Goal: Information Seeking & Learning: Find specific fact

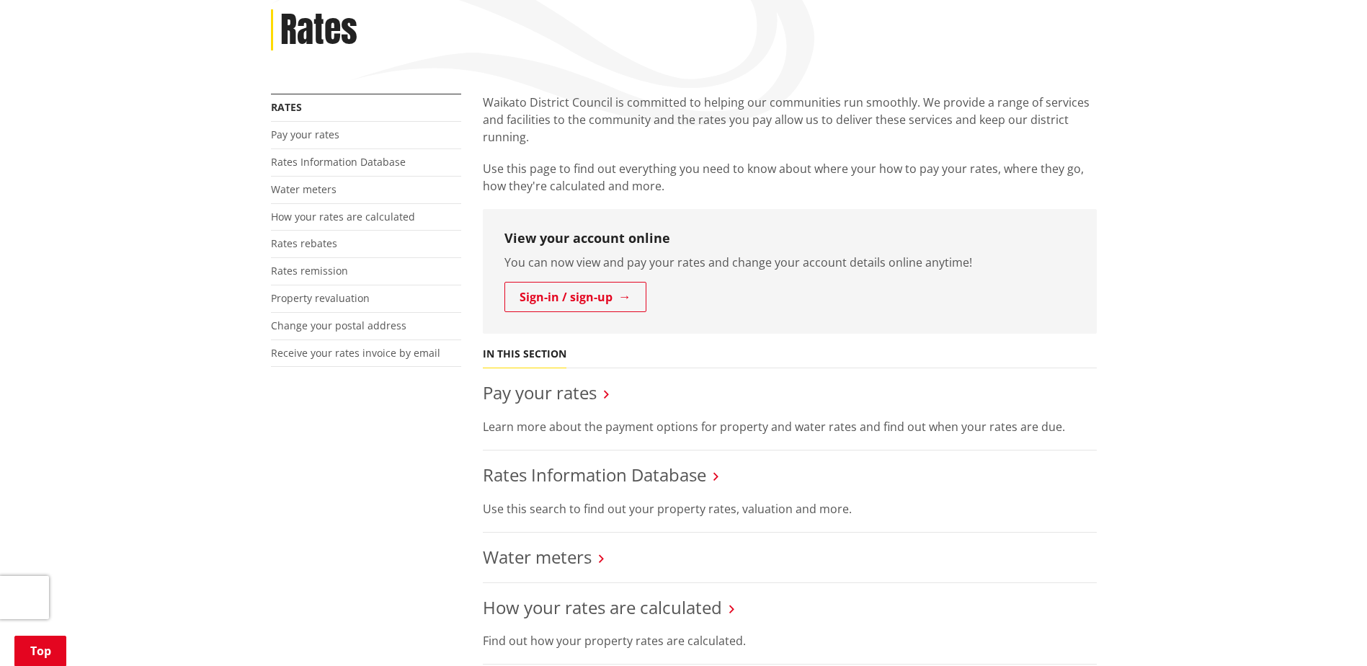
scroll to position [288, 0]
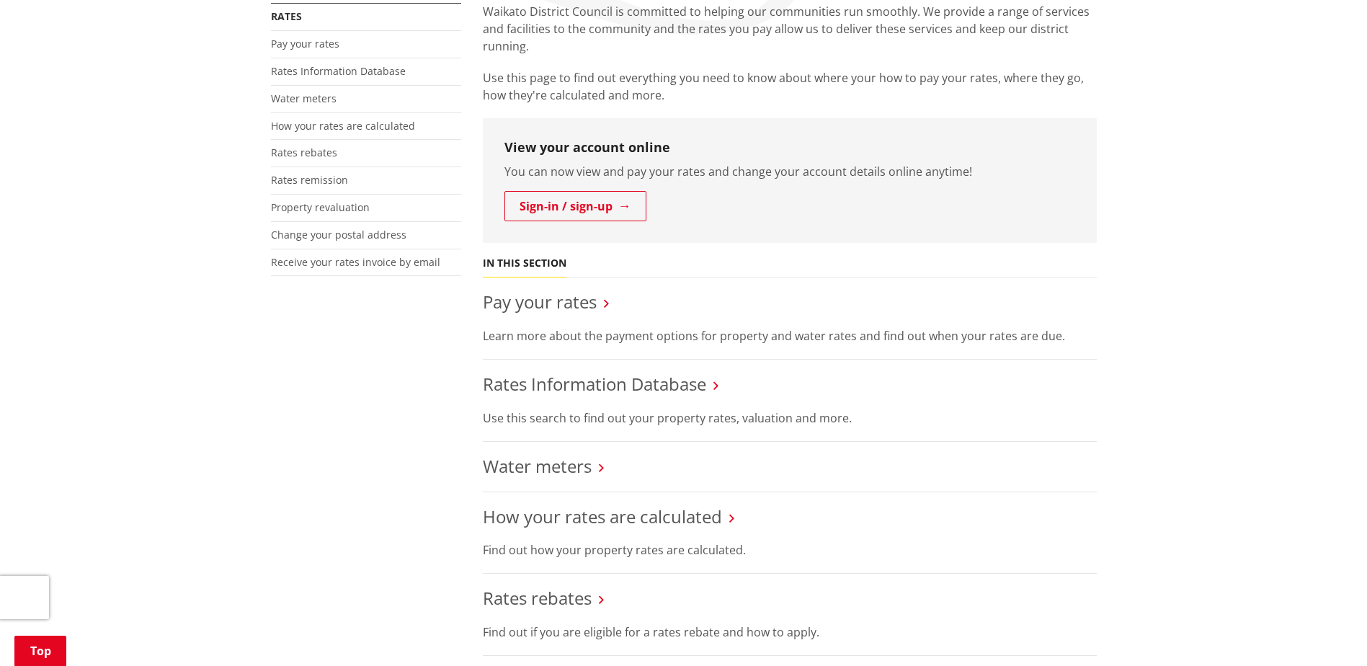
click at [715, 386] on icon at bounding box center [715, 385] width 5 height 13
click at [690, 383] on link "Rates Information Database" at bounding box center [594, 384] width 223 height 24
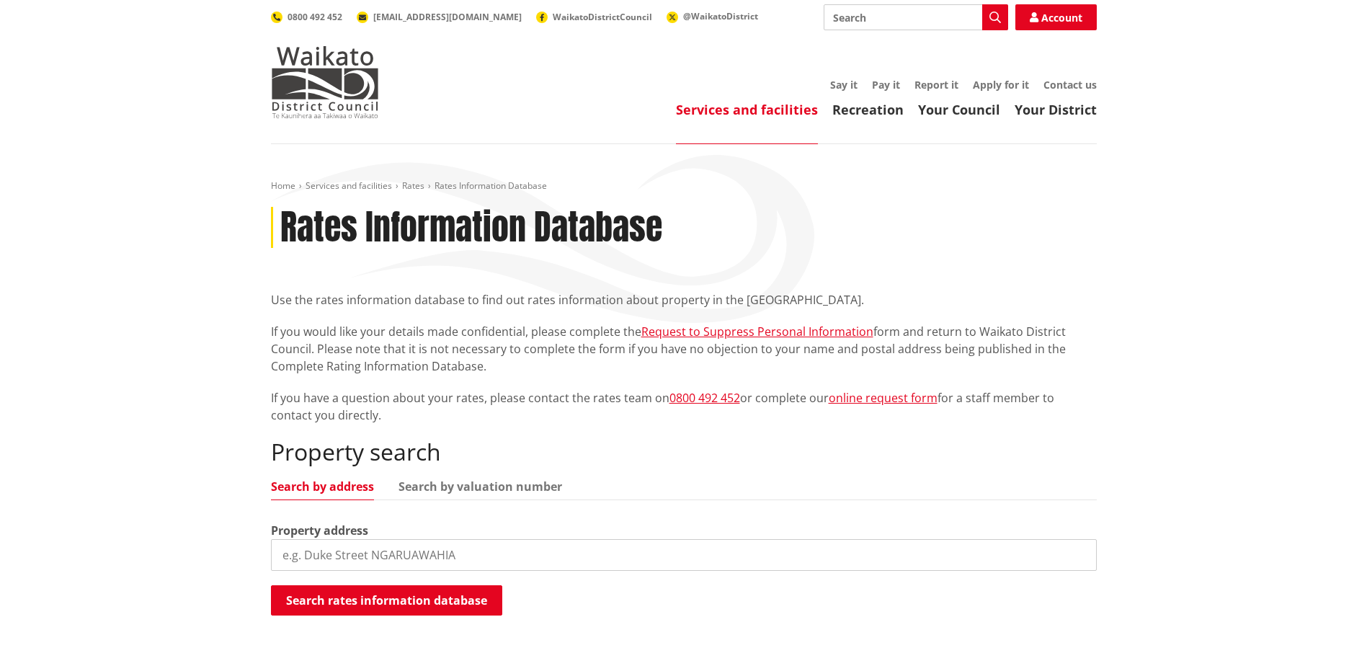
click at [685, 554] on input "search" at bounding box center [684, 555] width 826 height 32
click at [399, 605] on button "Search rates information database" at bounding box center [386, 600] width 231 height 30
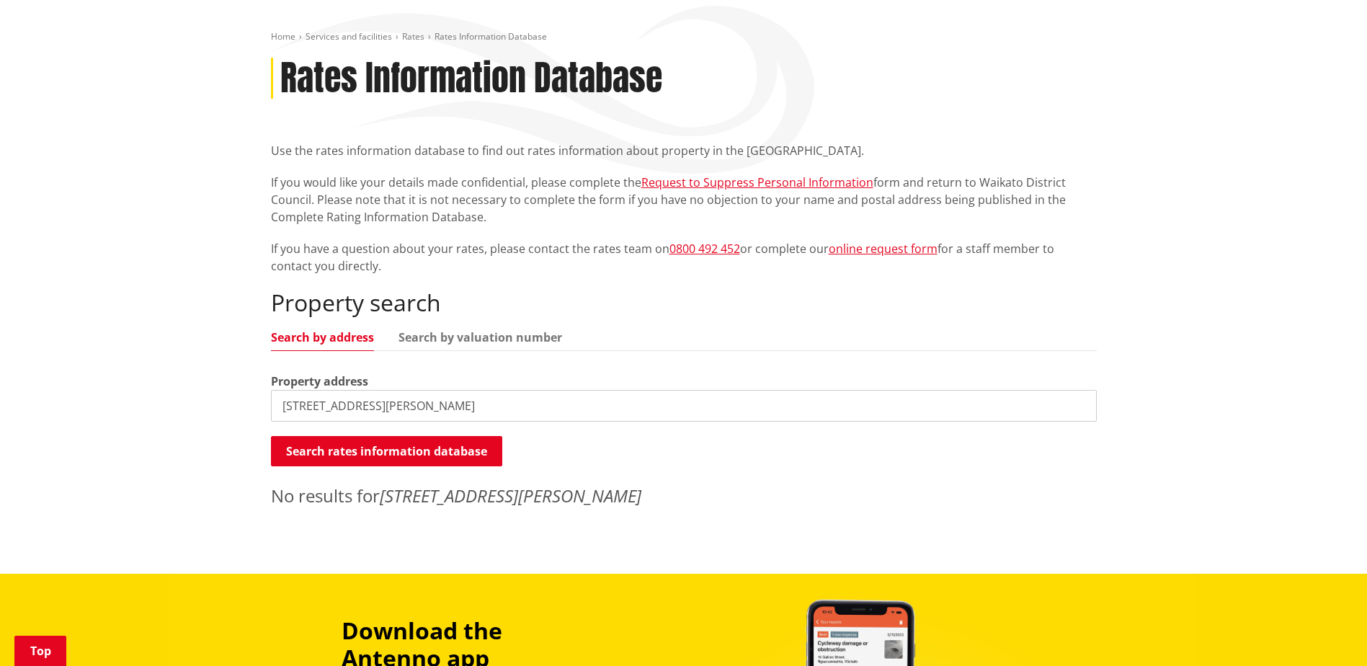
scroll to position [72, 0]
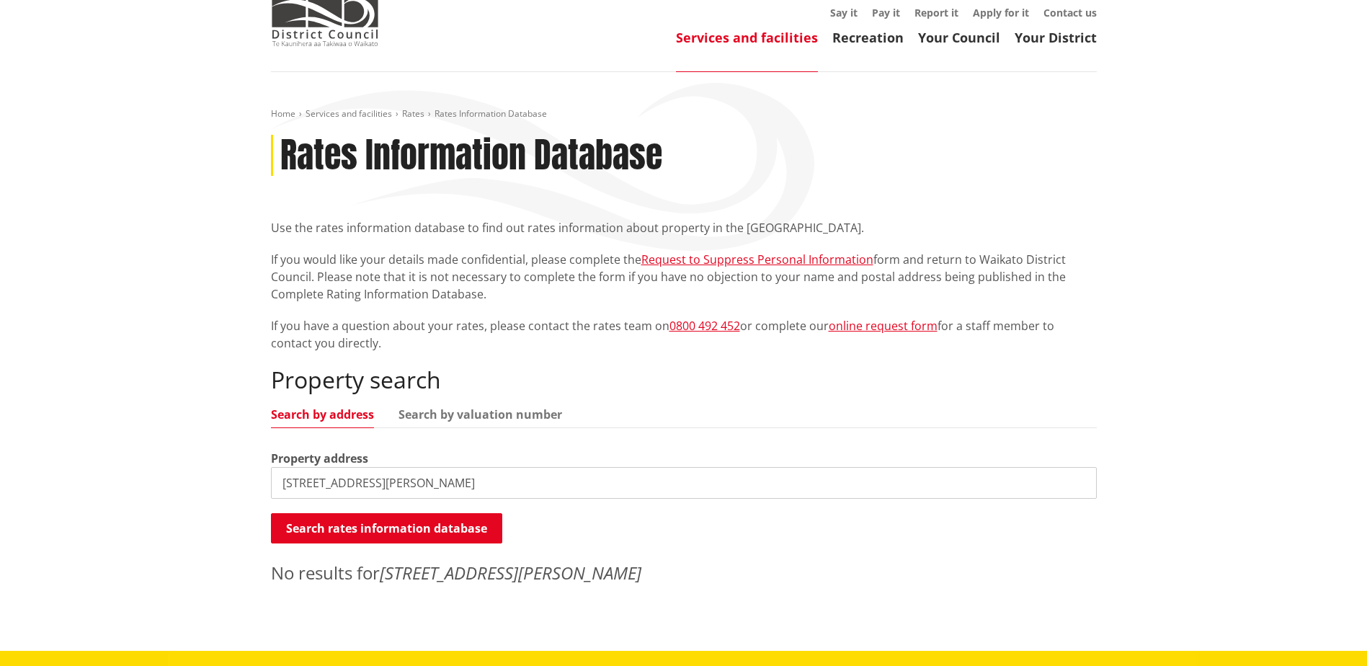
click at [437, 482] on input "[STREET_ADDRESS][PERSON_NAME]" at bounding box center [684, 483] width 826 height 32
drag, startPoint x: 442, startPoint y: 486, endPoint x: 221, endPoint y: 478, distance: 221.3
click at [222, 478] on div "Home Services and facilities Rates Rates Information Database Rates Information…" at bounding box center [683, 361] width 1367 height 579
click at [544, 478] on input "[STREET_ADDRESS][PERSON_NAME]" at bounding box center [684, 483] width 826 height 32
click at [515, 475] on input "[STREET_ADDRESS][PERSON_NAME]" at bounding box center [684, 483] width 826 height 32
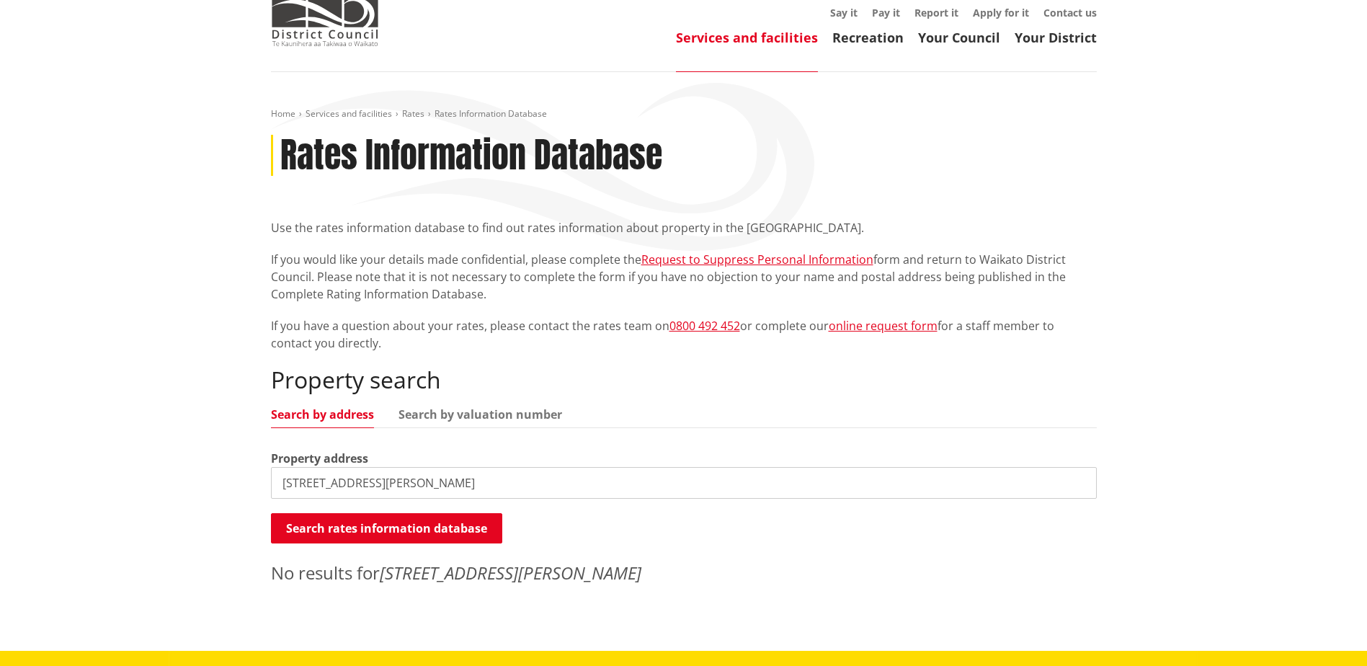
type input "[STREET_ADDRESS][PERSON_NAME]"
click at [489, 411] on link "Search by valuation number" at bounding box center [480, 415] width 164 height 12
drag, startPoint x: 553, startPoint y: 481, endPoint x: 143, endPoint y: 441, distance: 412.0
click at [143, 441] on div "Home Services and facilities Rates Rates Information Database Rates Information…" at bounding box center [683, 361] width 1367 height 579
click at [614, 487] on input "search" at bounding box center [684, 483] width 826 height 32
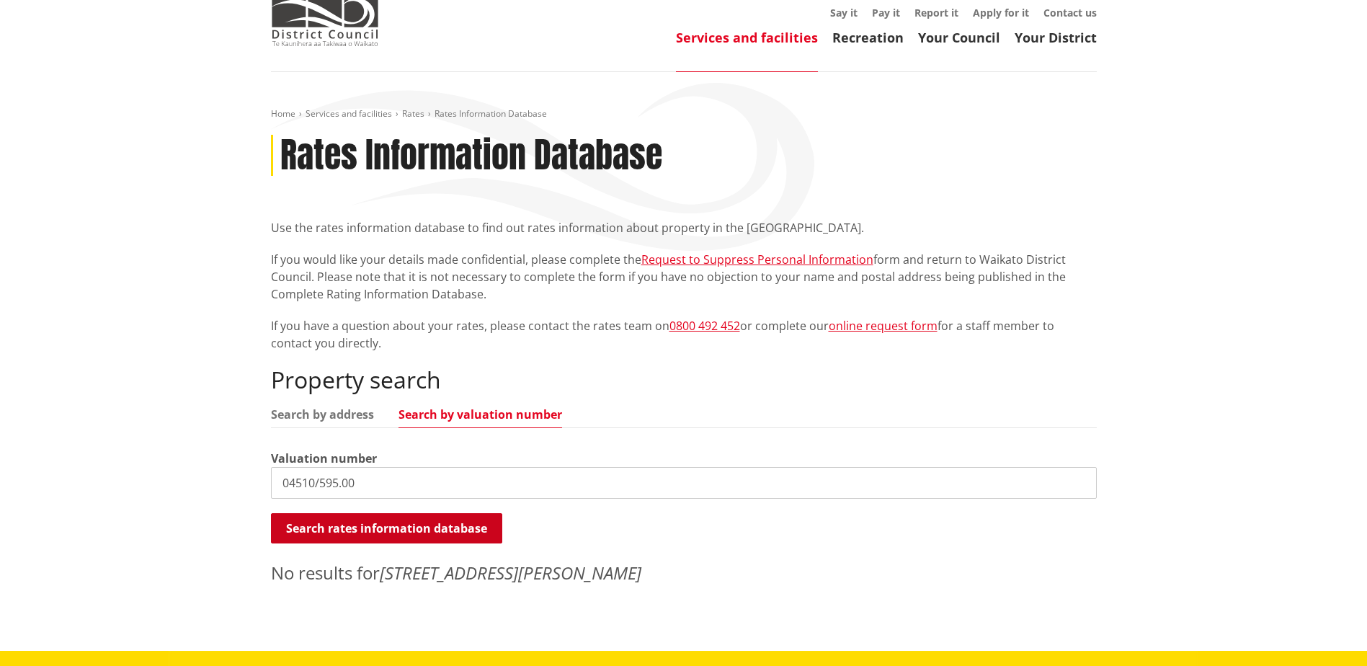
click at [428, 527] on button "Search rates information database" at bounding box center [386, 528] width 231 height 30
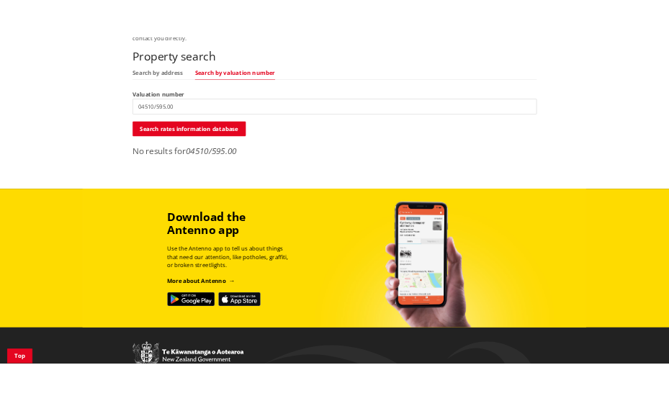
scroll to position [216, 0]
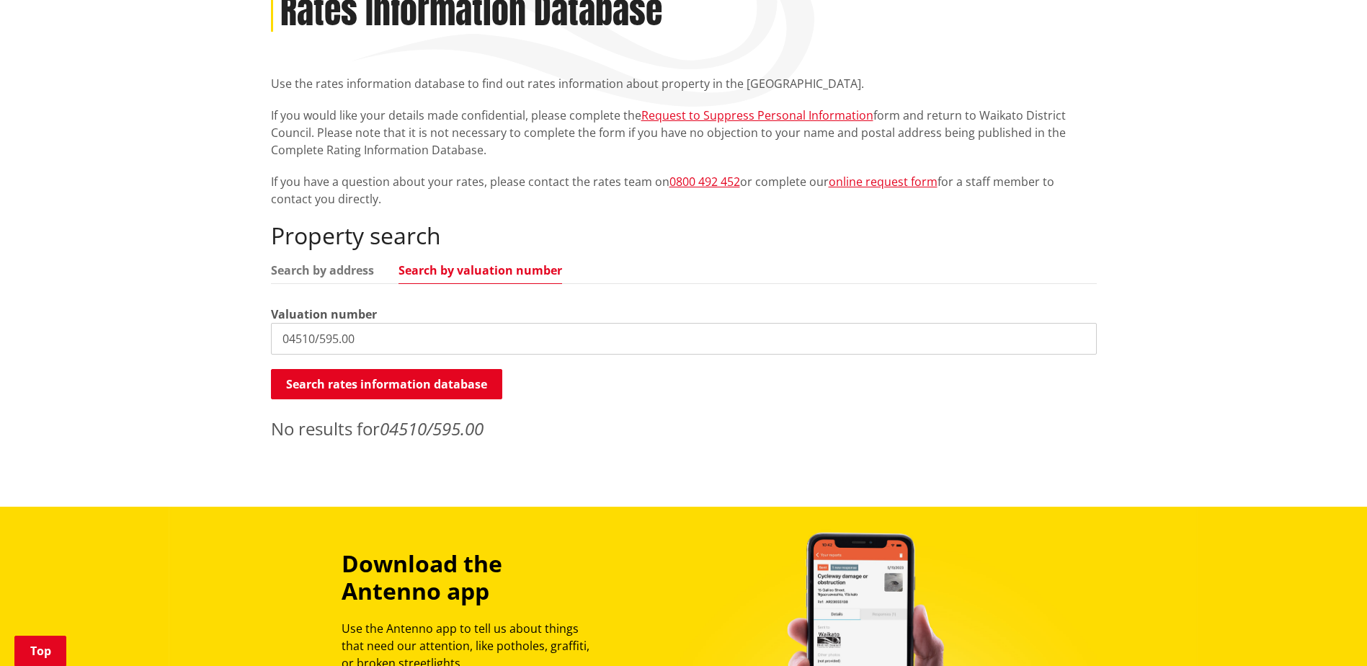
click at [427, 338] on input "04510/595.00" at bounding box center [684, 339] width 826 height 32
type input "04510/595"
click at [436, 383] on button "Search rates information database" at bounding box center [386, 384] width 231 height 30
drag, startPoint x: 413, startPoint y: 343, endPoint x: 200, endPoint y: 322, distance: 213.6
click at [178, 326] on div "Home Services and facilities Rates Rates Information Database Rates Information…" at bounding box center [683, 217] width 1367 height 579
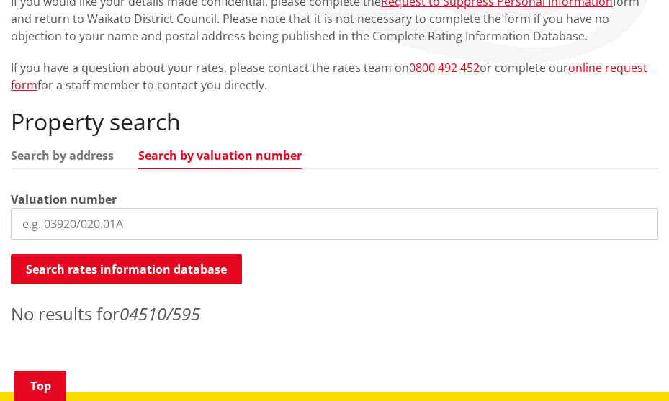
click at [94, 227] on input "search" at bounding box center [335, 224] width 648 height 32
type input "2154811"
click at [141, 253] on div "Property search Search by address Search by valuation number Valuation number 2…" at bounding box center [335, 217] width 648 height 219
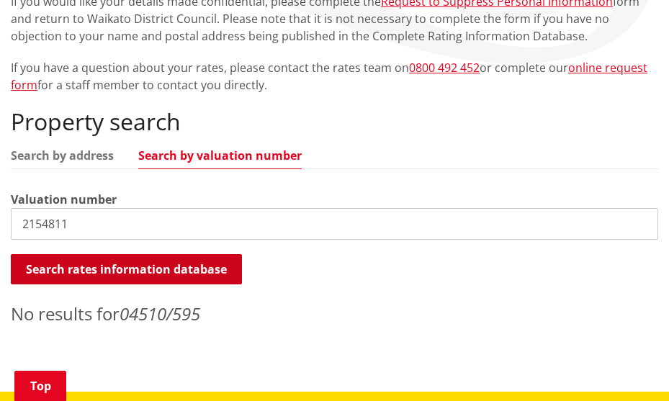
click at [151, 262] on button "Search rates information database" at bounding box center [126, 269] width 231 height 30
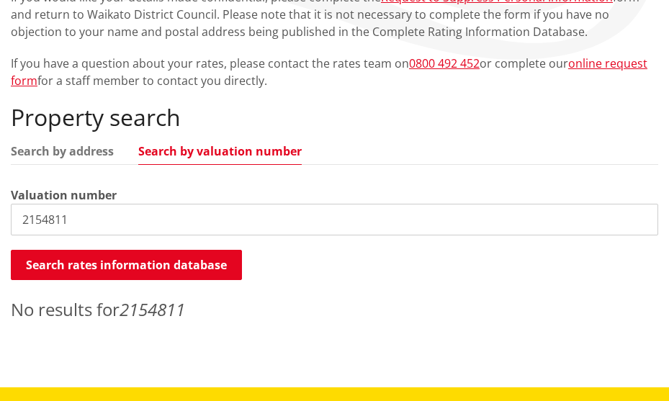
scroll to position [0, 0]
